Goal: Communication & Community: Answer question/provide support

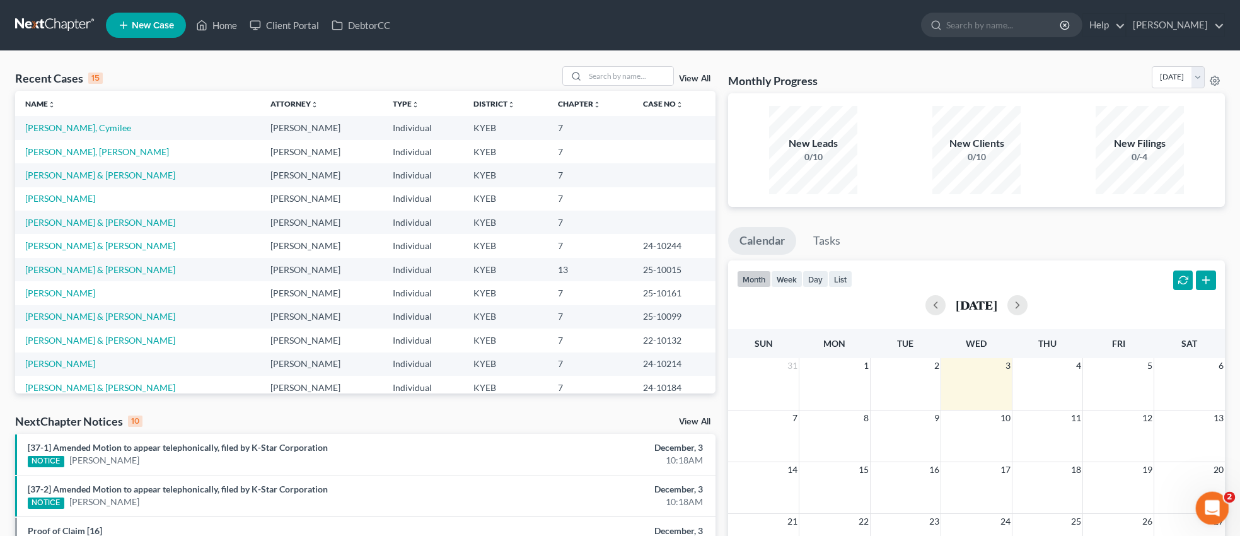
click at [1211, 503] on icon "Open Intercom Messenger" at bounding box center [1210, 506] width 9 height 10
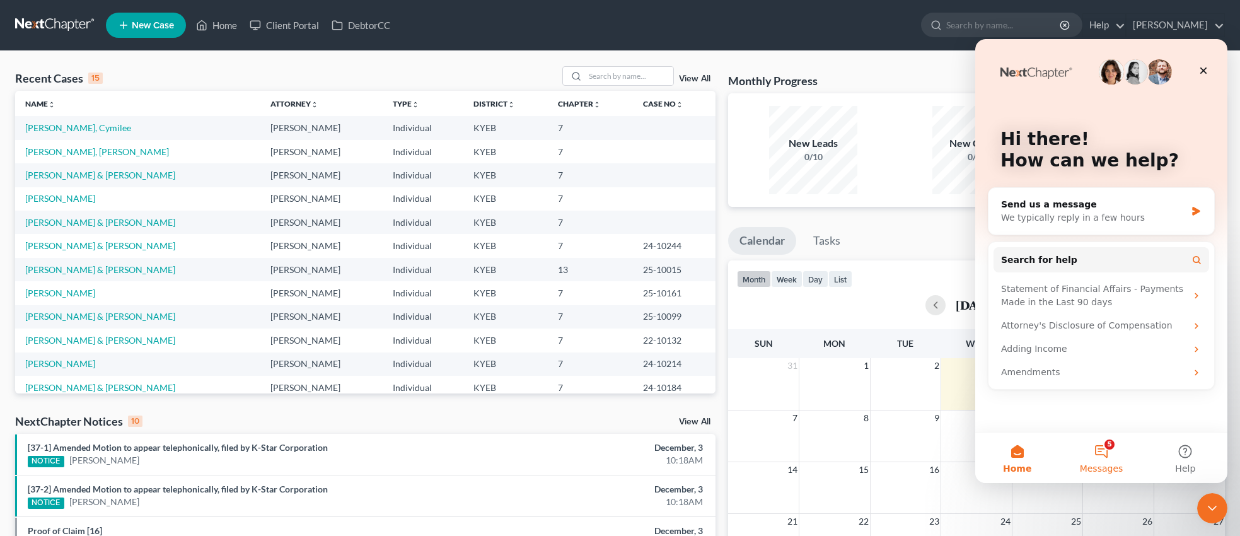
click at [1104, 455] on button "5 Messages" at bounding box center [1101, 458] width 84 height 50
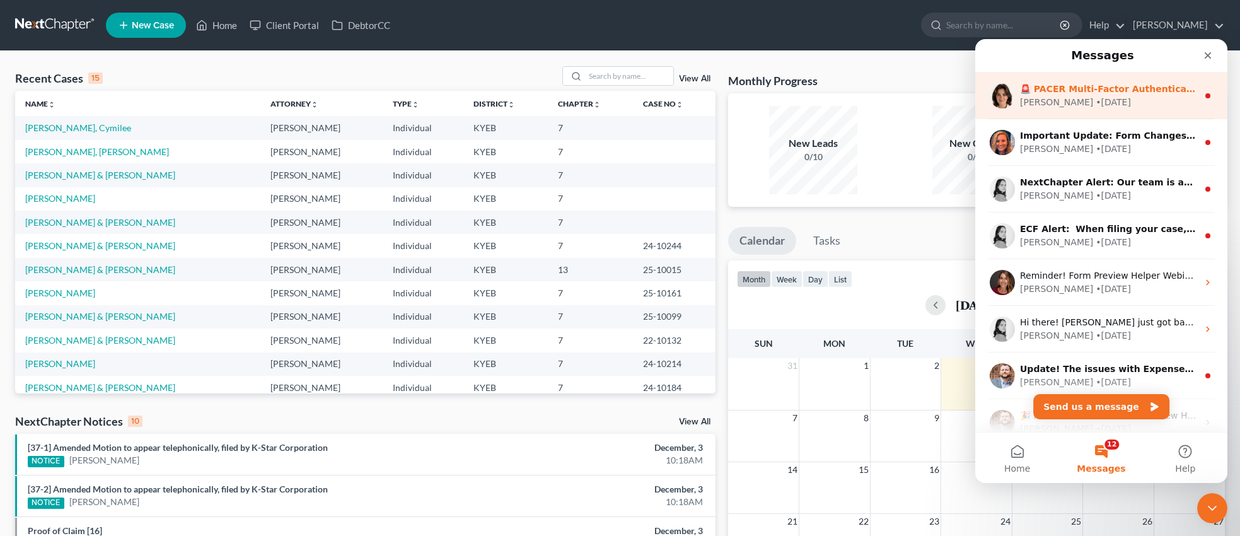
click at [1096, 98] on div "• [DATE]" at bounding box center [1113, 102] width 35 height 13
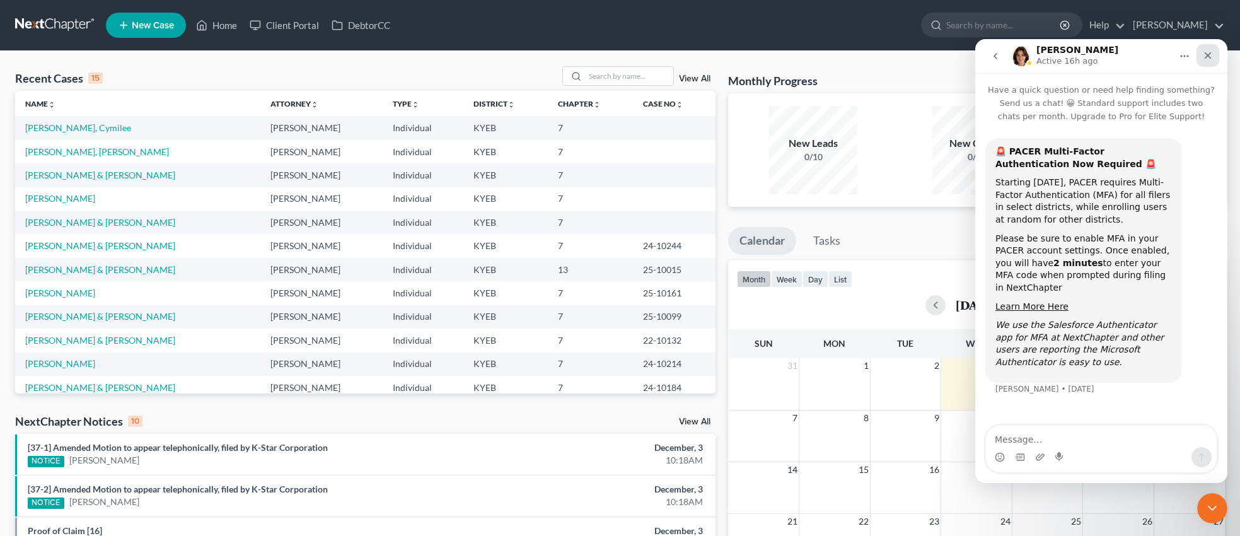
click at [1206, 56] on icon "Close" at bounding box center [1208, 55] width 7 height 7
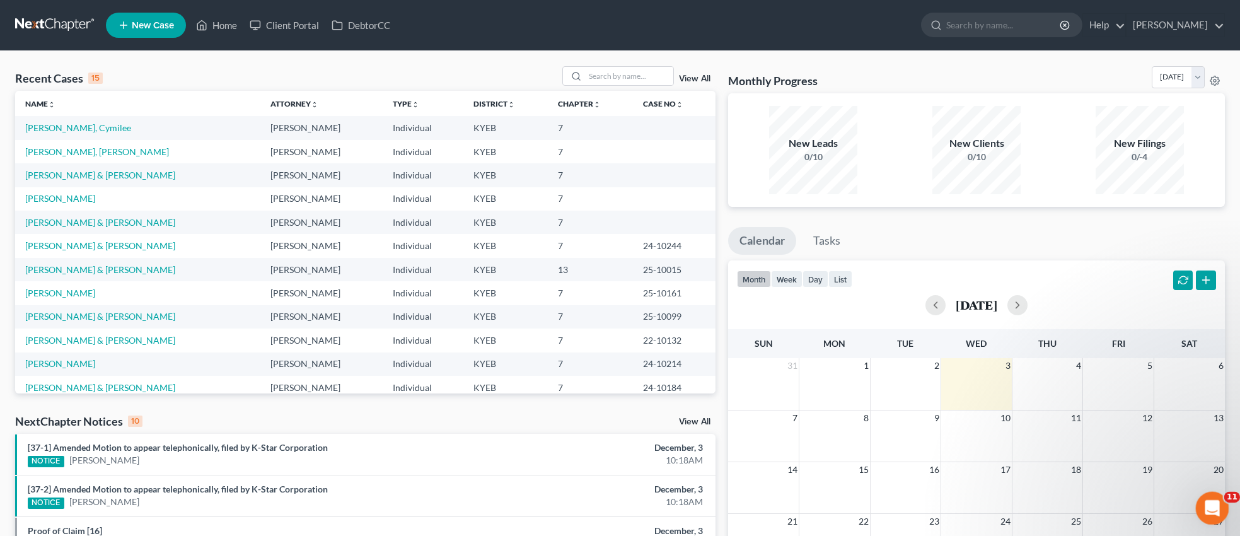
click at [1210, 509] on icon "Open Intercom Messenger" at bounding box center [1211, 506] width 21 height 21
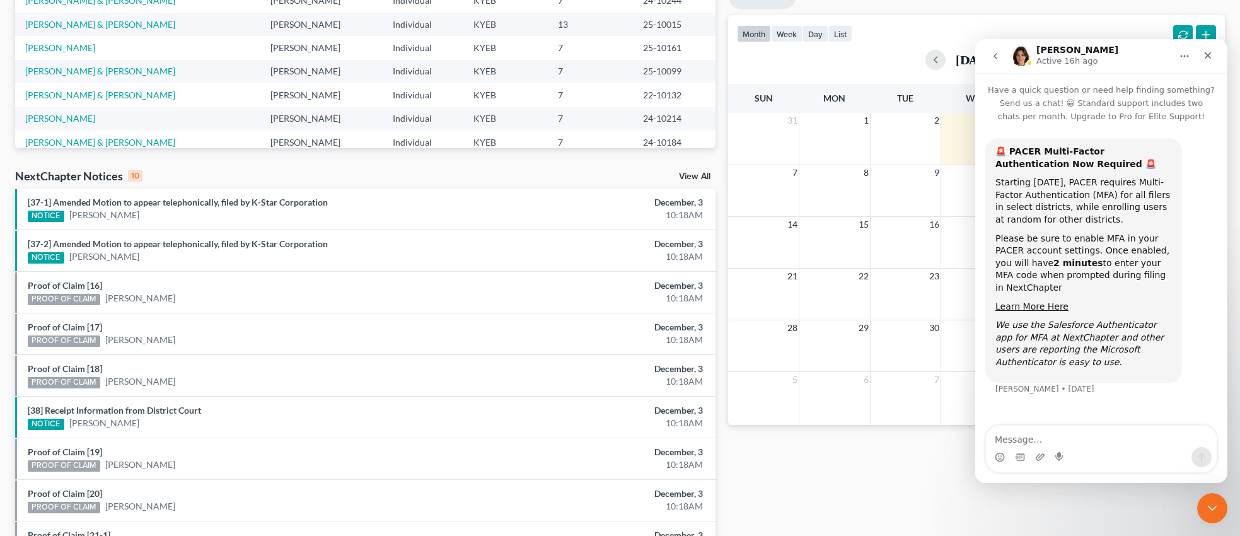
scroll to position [245, 0]
click at [1000, 54] on icon "go back" at bounding box center [996, 56] width 10 height 10
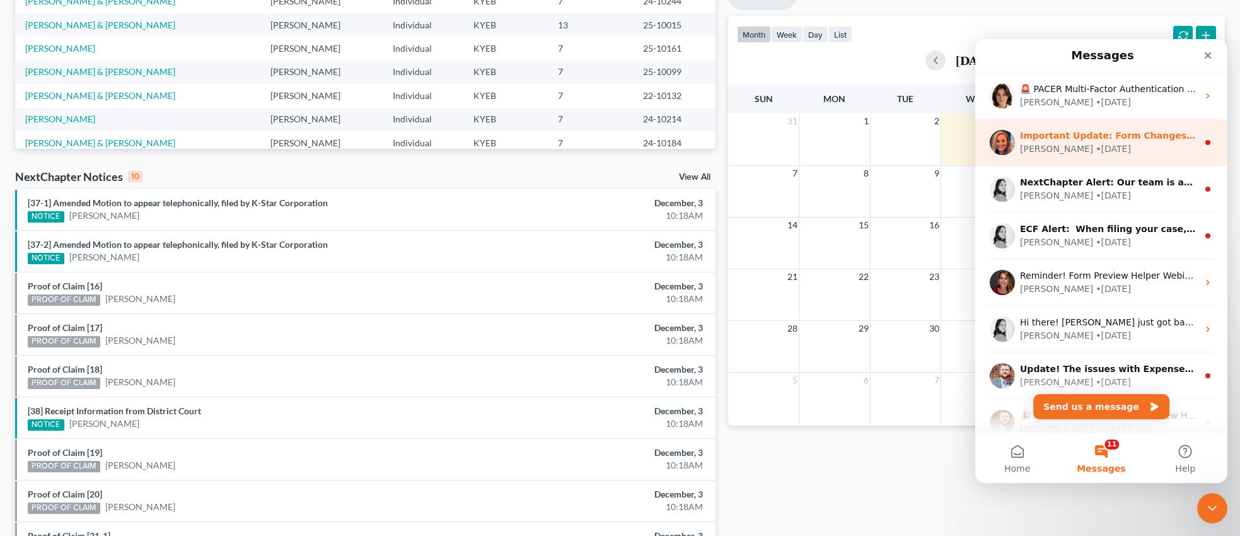
click at [1122, 148] on div "[PERSON_NAME] • [DATE]" at bounding box center [1109, 149] width 178 height 13
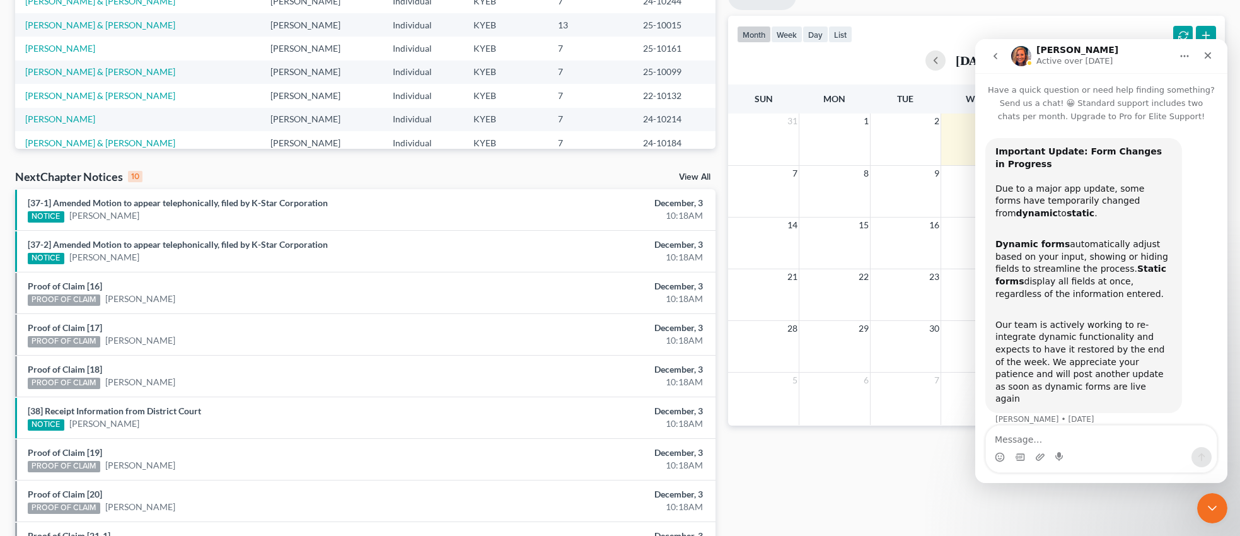
scroll to position [1, 0]
click at [992, 54] on icon "go back" at bounding box center [996, 56] width 10 height 10
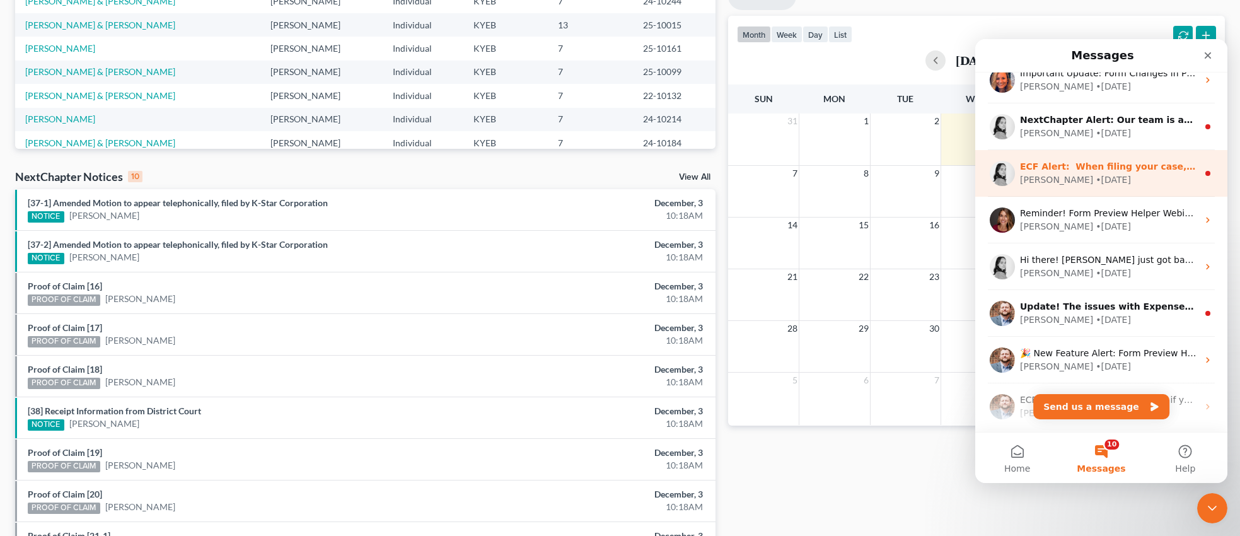
scroll to position [64, 0]
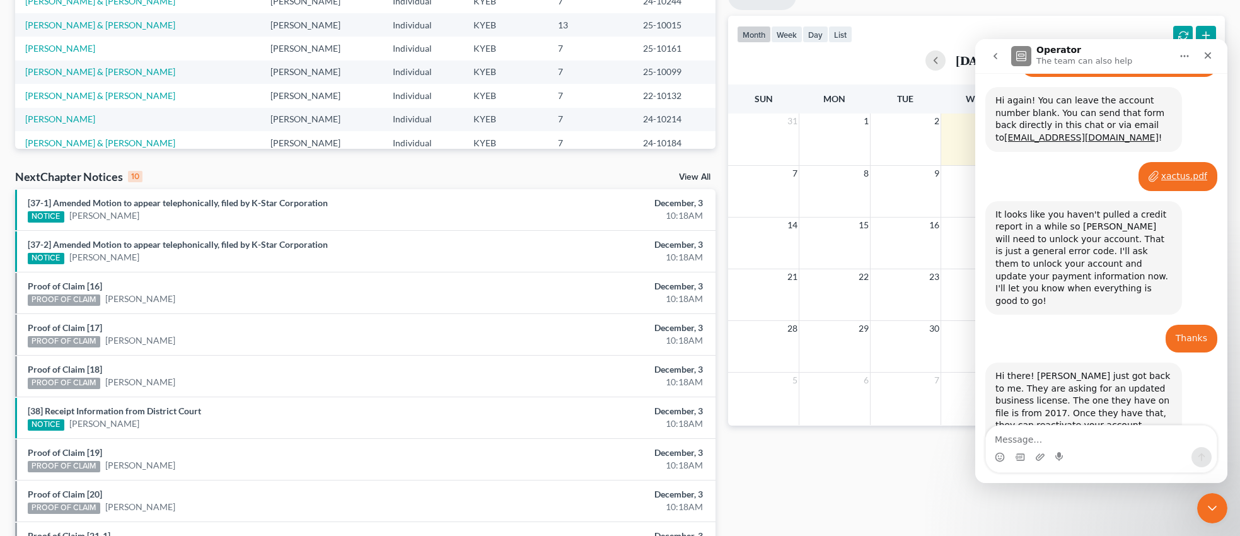
scroll to position [774, 0]
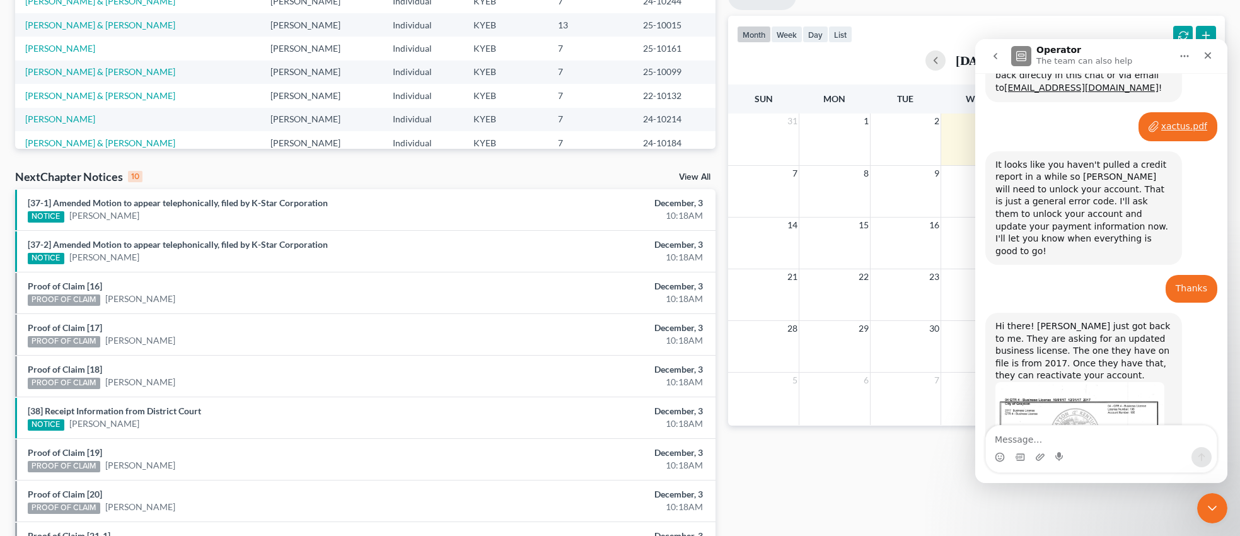
click at [1027, 435] on textarea "Message…" at bounding box center [1101, 436] width 231 height 21
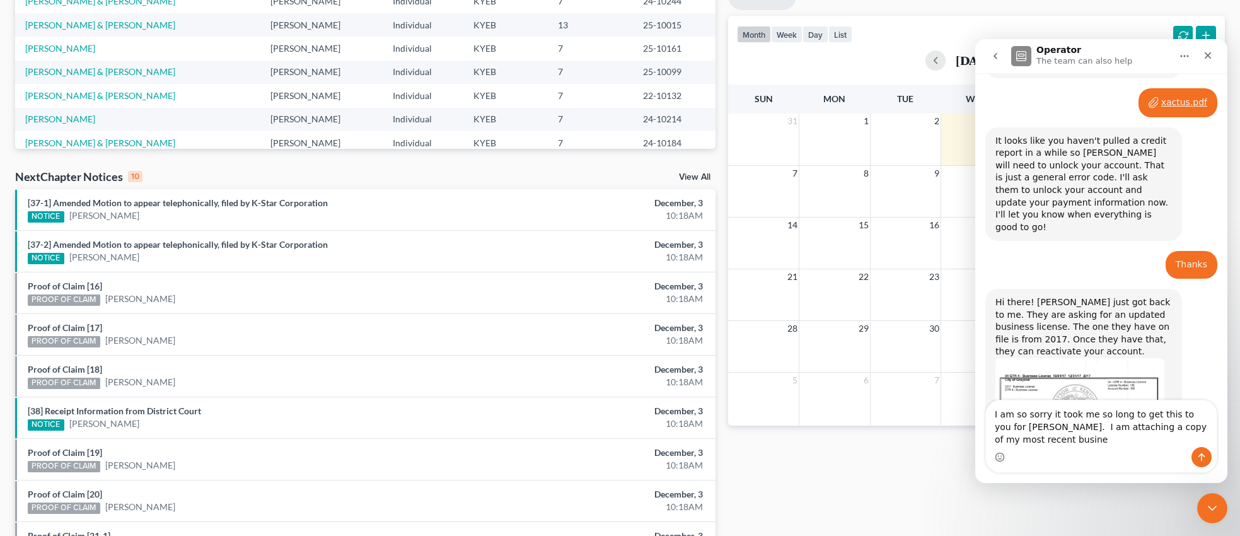
scroll to position [800, 0]
click at [1125, 445] on textarea "I am so sorry it took me so long to get this to you for [PERSON_NAME]. I am att…" at bounding box center [1101, 423] width 231 height 47
click at [1130, 444] on textarea "I am so sorry it took me so long to get this to you for [PERSON_NAME]. I am att…" at bounding box center [1101, 423] width 231 height 47
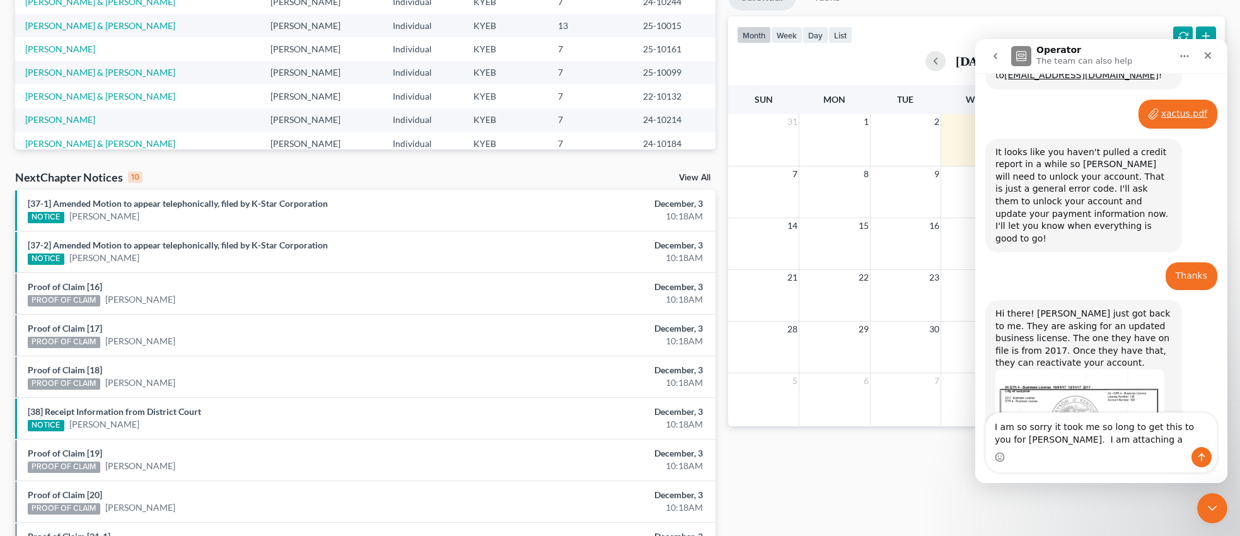
click at [1191, 57] on button "Home" at bounding box center [1185, 56] width 24 height 24
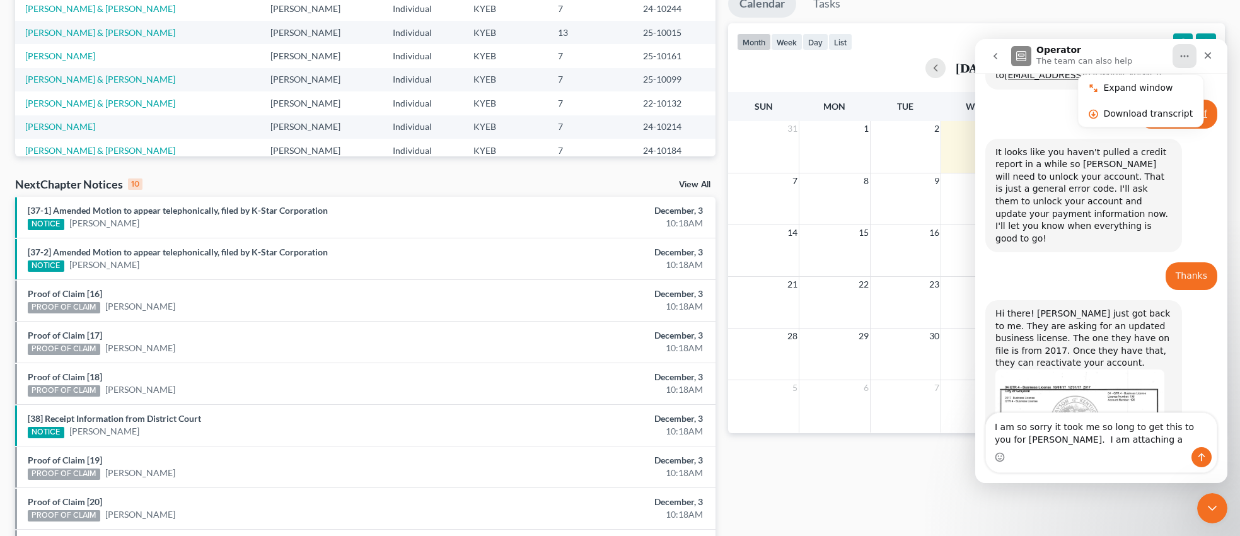
scroll to position [236, 0]
click at [1126, 438] on textarea "I am so sorry it took me so long to get this to you for [PERSON_NAME]. I am att…" at bounding box center [1101, 430] width 231 height 34
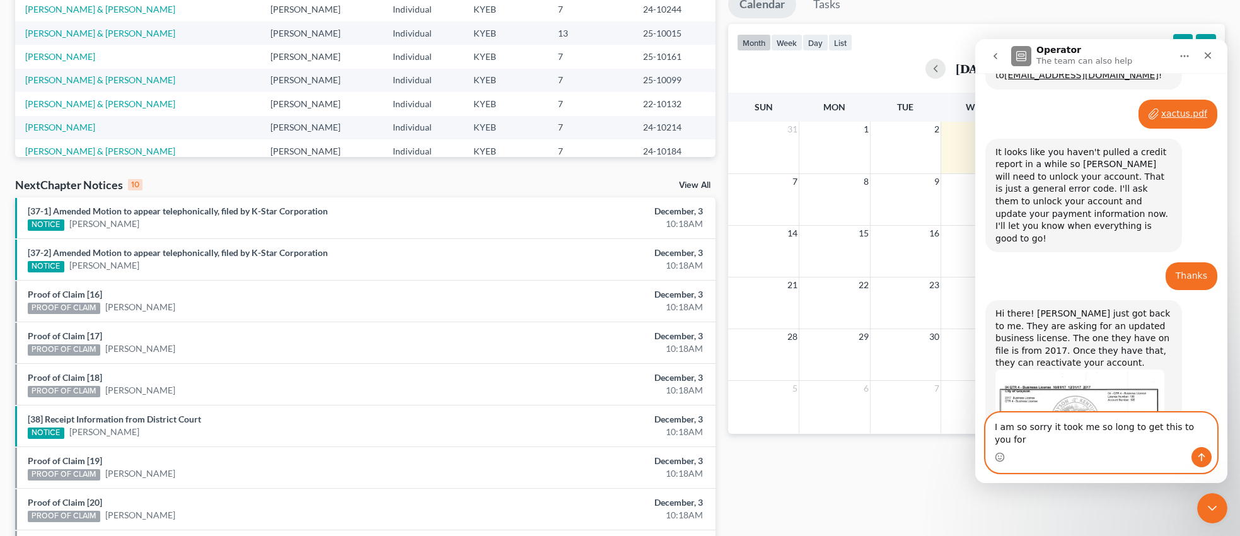
scroll to position [774, 0]
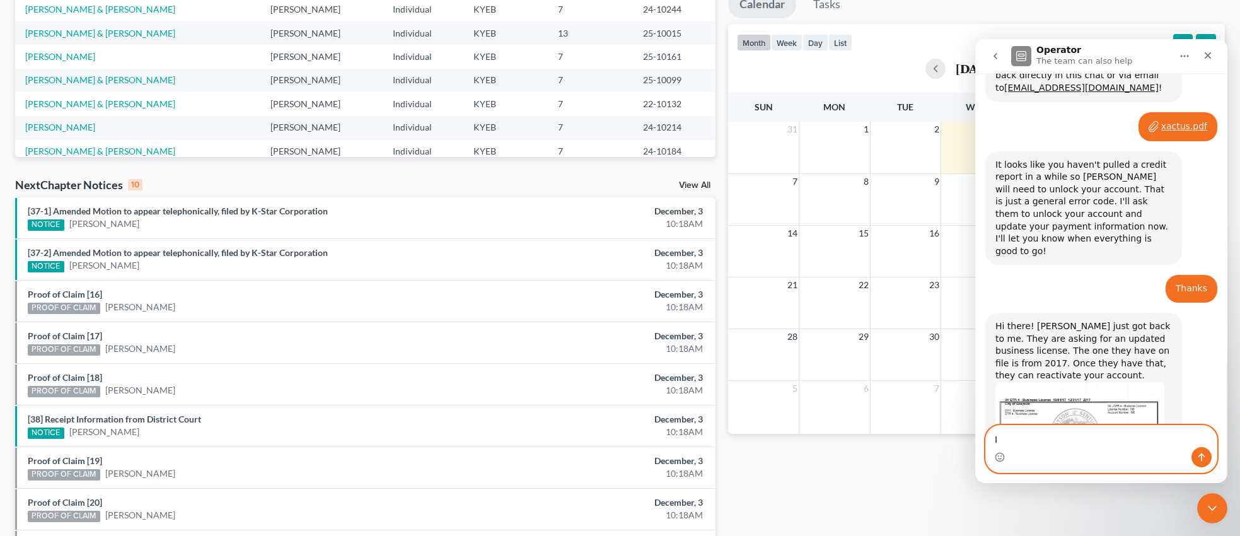
type textarea "I"
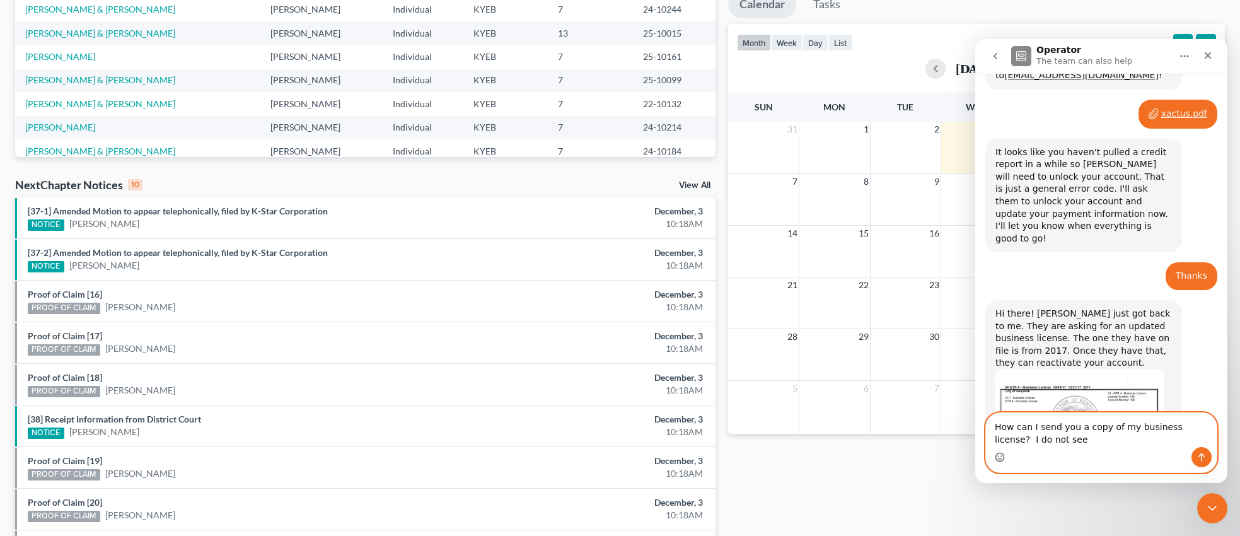
click at [1001, 454] on icon "Emoji picker" at bounding box center [1000, 457] width 10 height 10
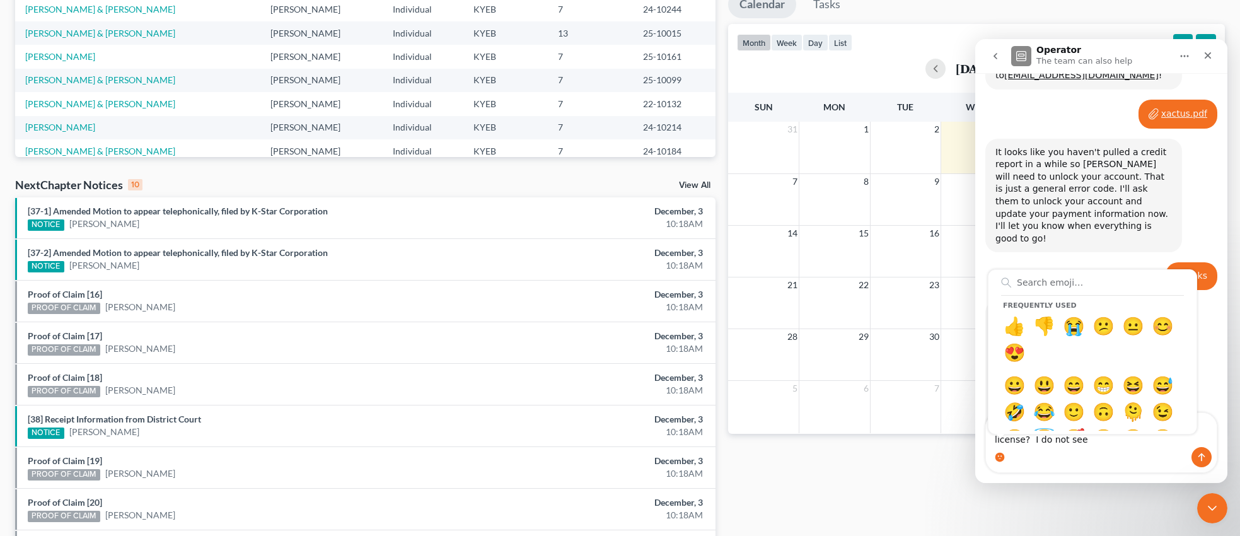
click at [1032, 510] on div "Monthly Progress Bankruptcy Bankruptcy [DATE] [DATE] [DATE] [DATE] [DATE] [DATE…" at bounding box center [977, 231] width 510 height 803
click at [959, 476] on div "Monthly Progress Bankruptcy Bankruptcy [DATE] [DATE] [DATE] [DATE] [DATE] [DATE…" at bounding box center [977, 231] width 510 height 803
click at [999, 454] on circle "Emoji picker" at bounding box center [1000, 457] width 8 height 8
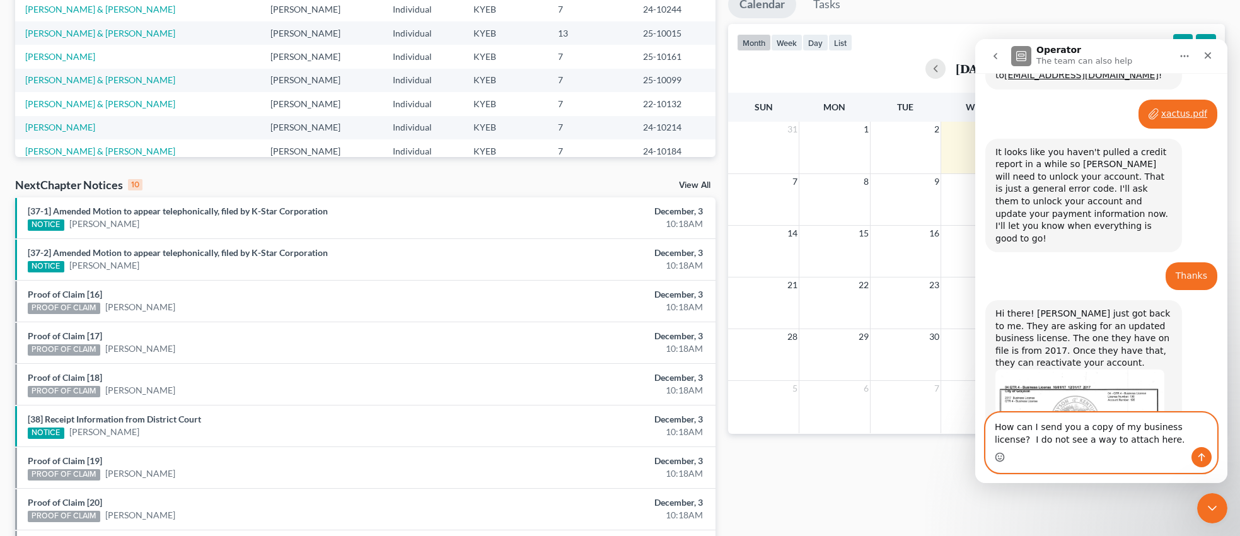
type textarea "How can I send you a copy of my business license? I do not see a way to attach …"
click at [1199, 456] on icon "Send a message…" at bounding box center [1202, 457] width 7 height 8
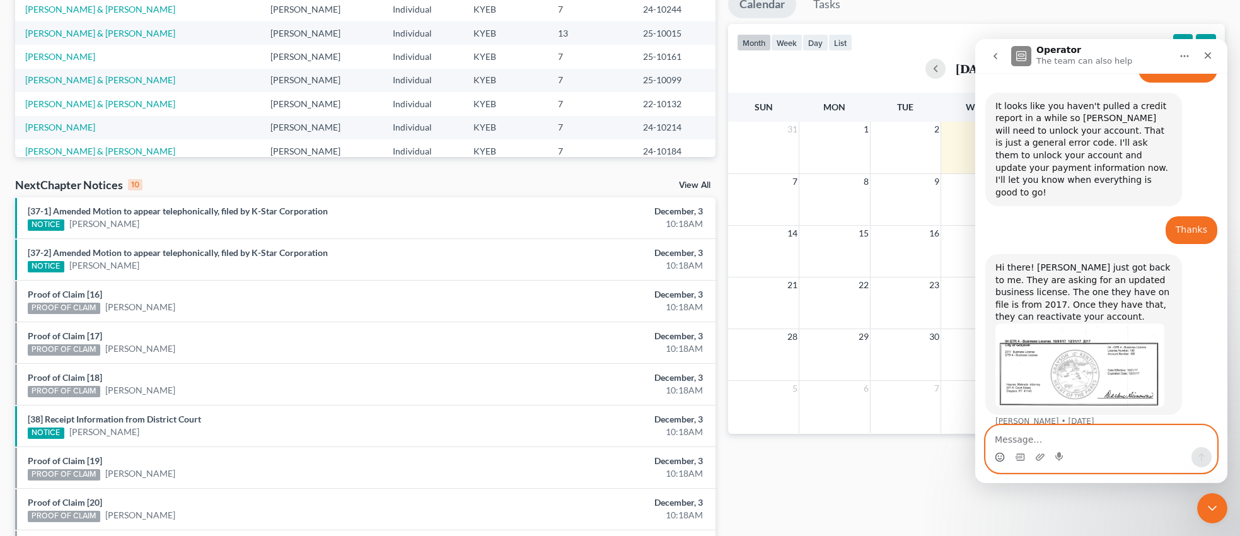
scroll to position [858, 0]
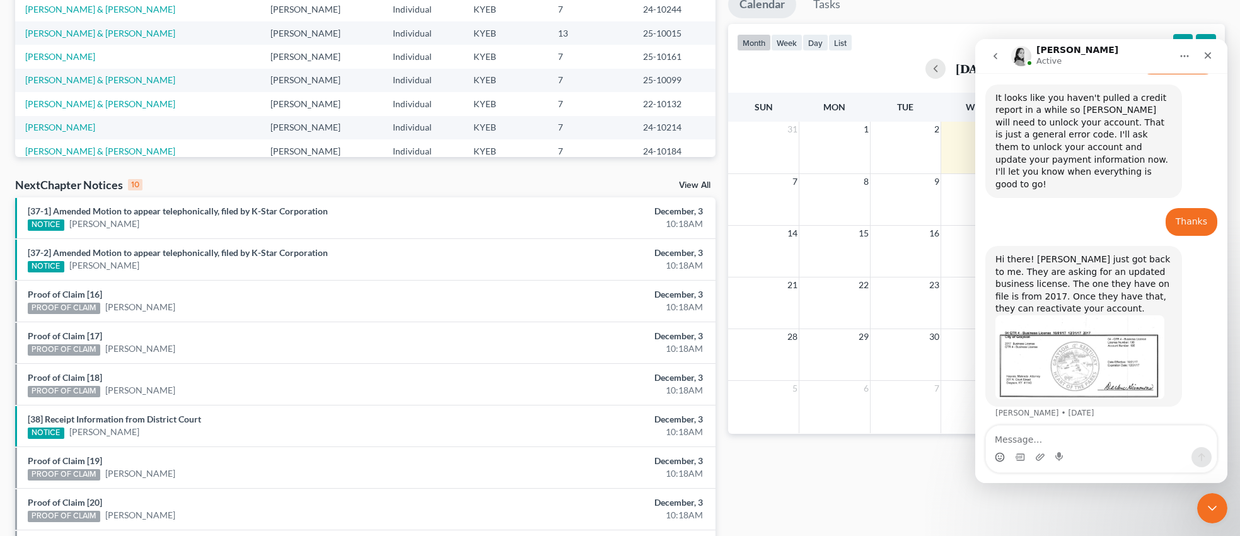
click at [447, 280] on li "Proof of Claim [16] PROOF OF CLAIM [PERSON_NAME] December, 3 10:18AM" at bounding box center [365, 301] width 701 height 42
